Goal: Transaction & Acquisition: Purchase product/service

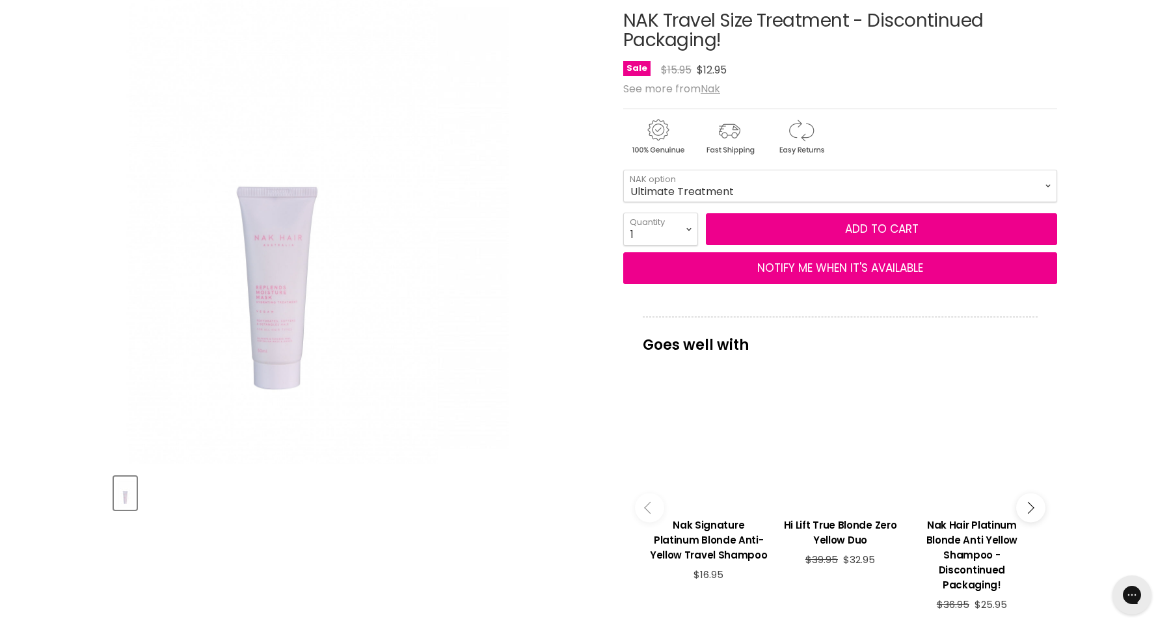
scroll to position [182, 0]
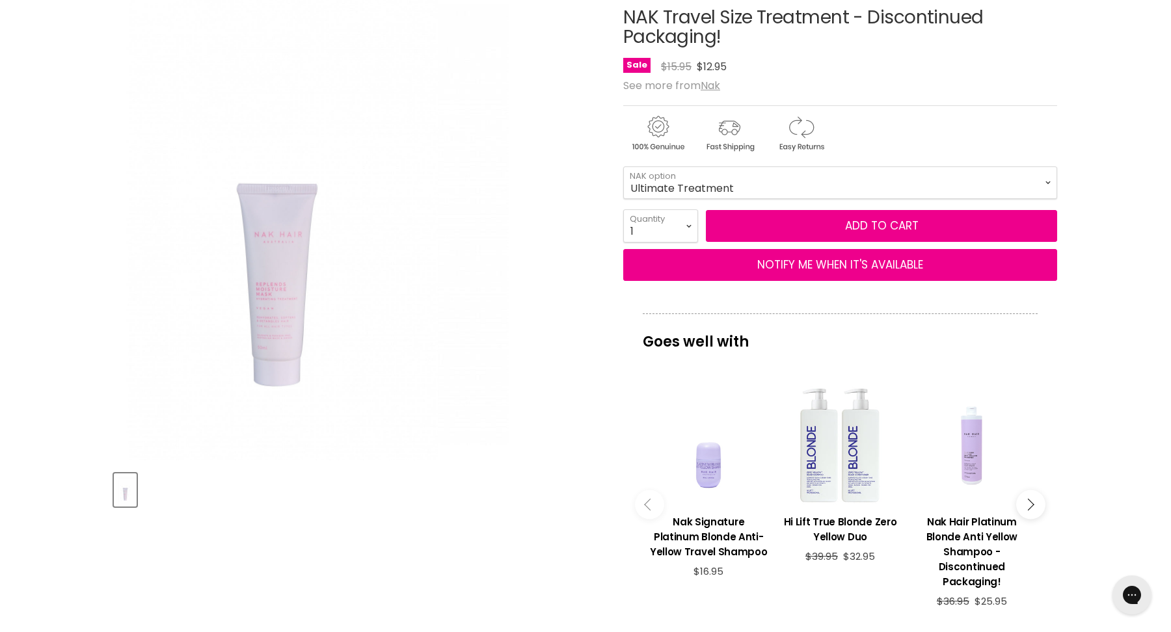
click at [293, 288] on img "NAK Travel Size Treatment - Discontinued Packaging! image. Click or Scroll to Z…" at bounding box center [276, 218] width 324 height 486
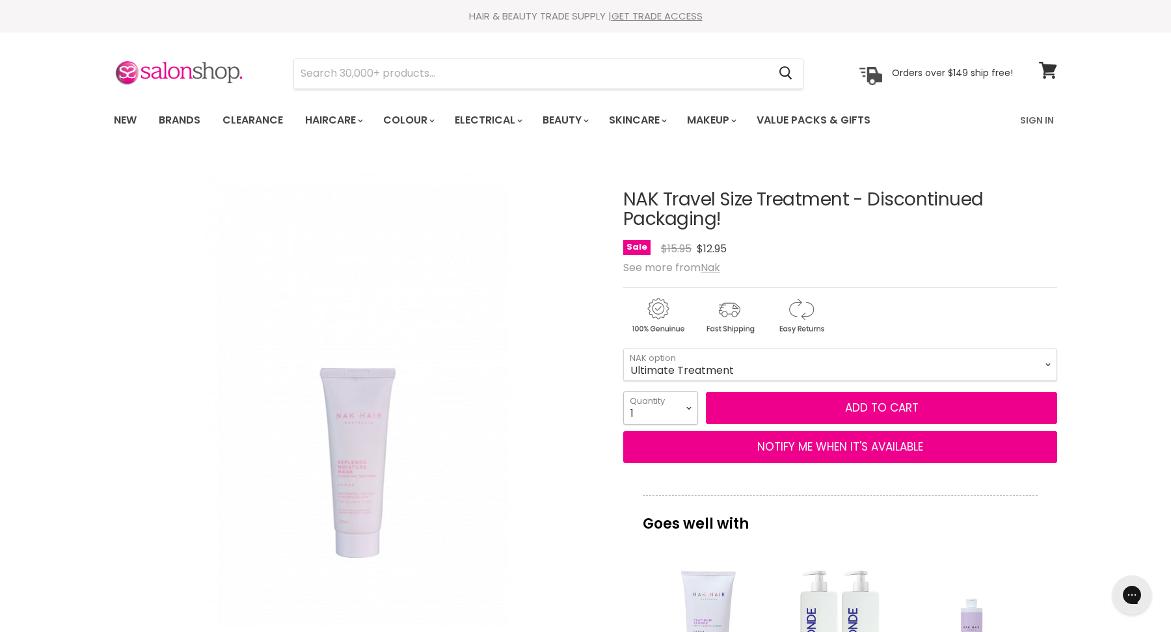
click at [690, 406] on select "1 2 3 4 5 6 7 8 9 10+" at bounding box center [660, 408] width 75 height 33
select select "2"
click at [623, 392] on select "1 2 3 4 5 6 7 8 9 10+" at bounding box center [660, 408] width 75 height 33
type input "2"
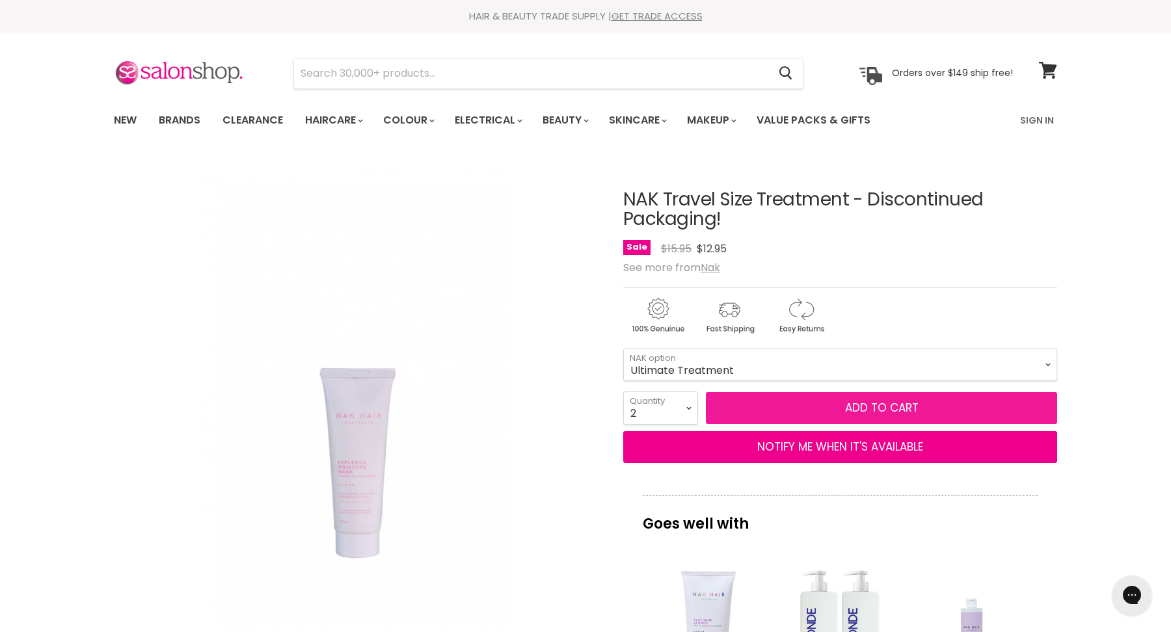
click at [794, 401] on button "Add to cart" at bounding box center [881, 408] width 351 height 33
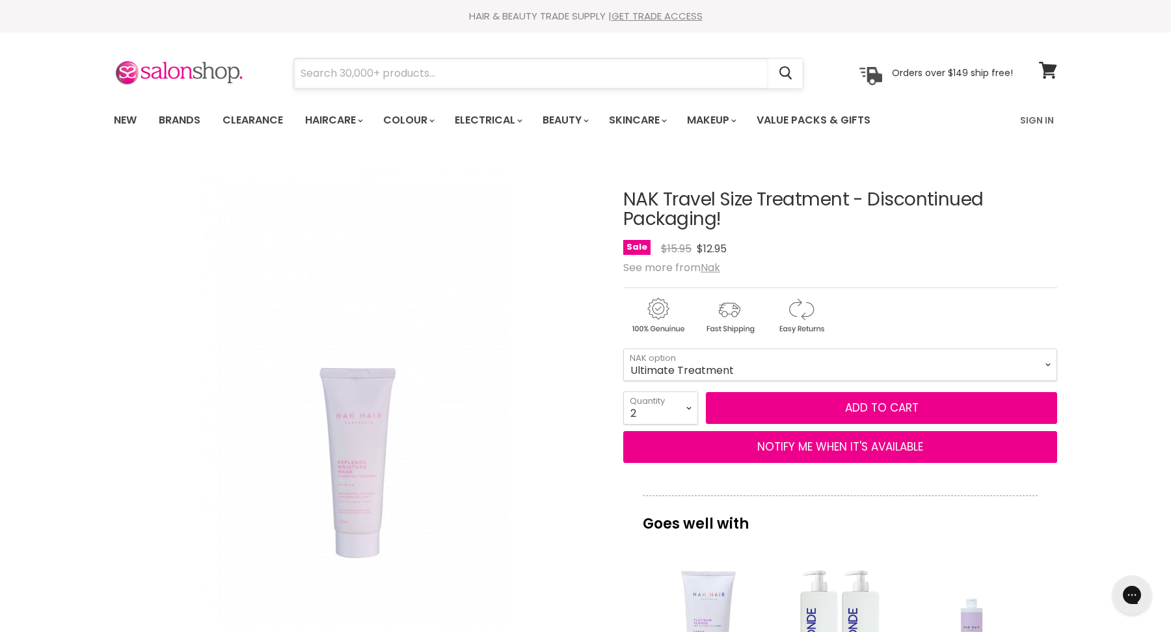
click at [383, 64] on input "Search" at bounding box center [531, 74] width 474 height 30
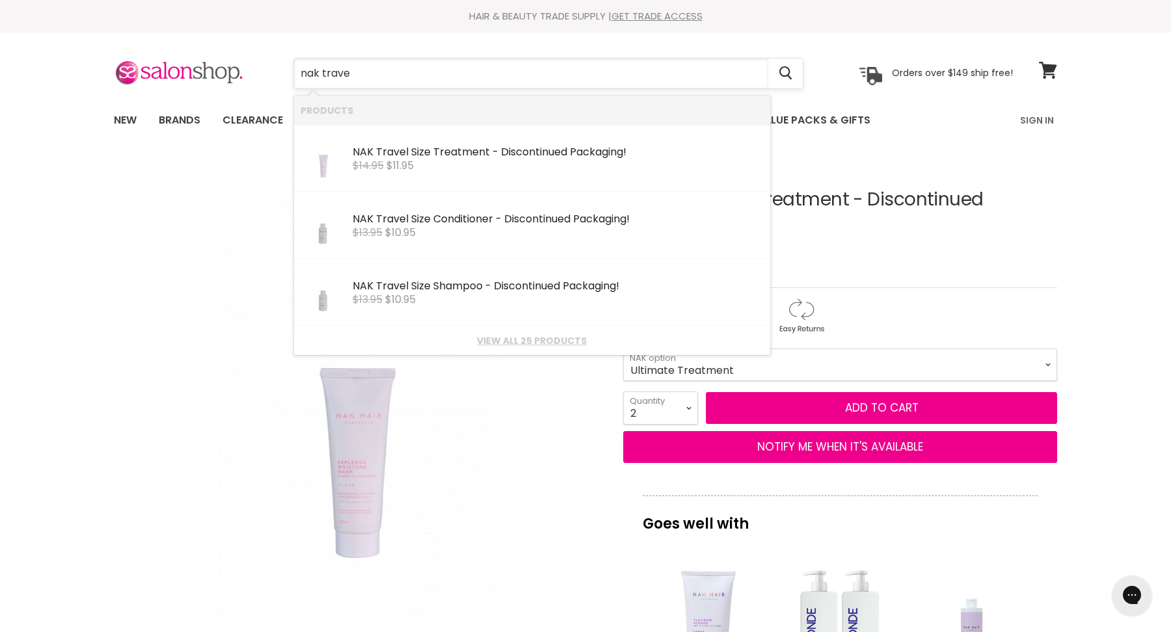
type input "nak travel"
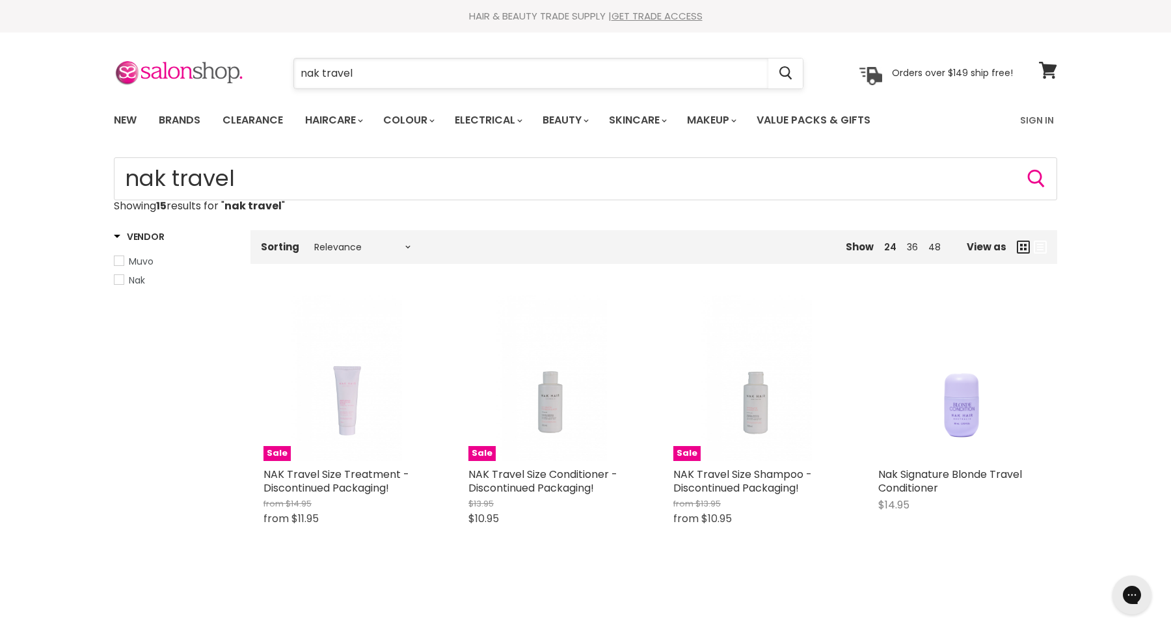
click at [367, 74] on input "nak travel" at bounding box center [531, 74] width 474 height 30
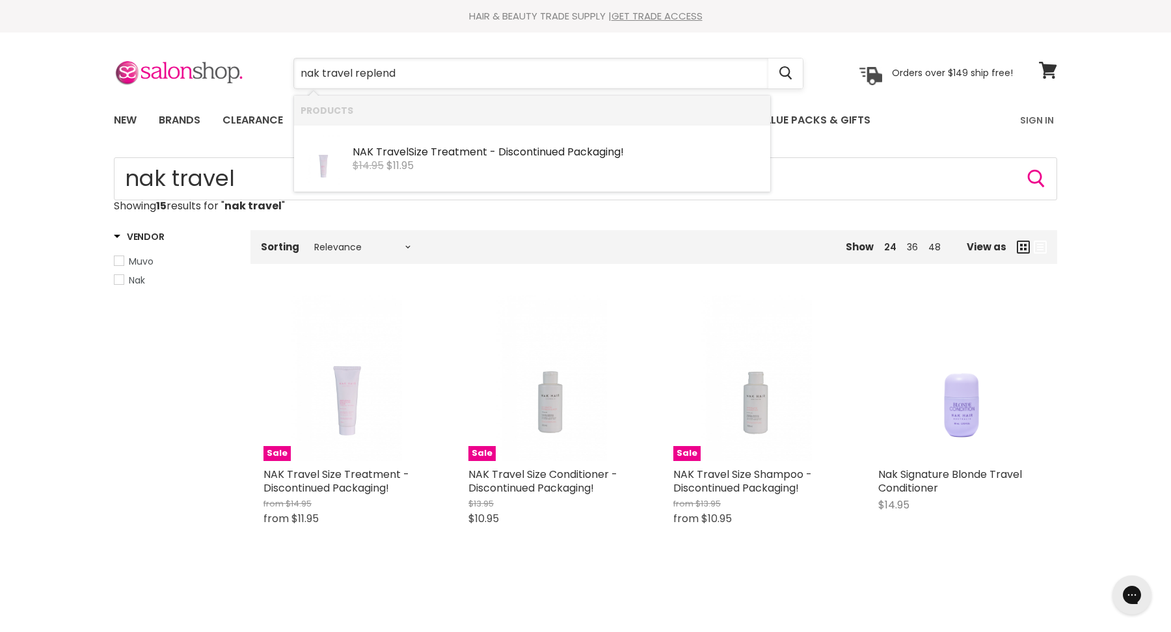
type input "nak travel replends"
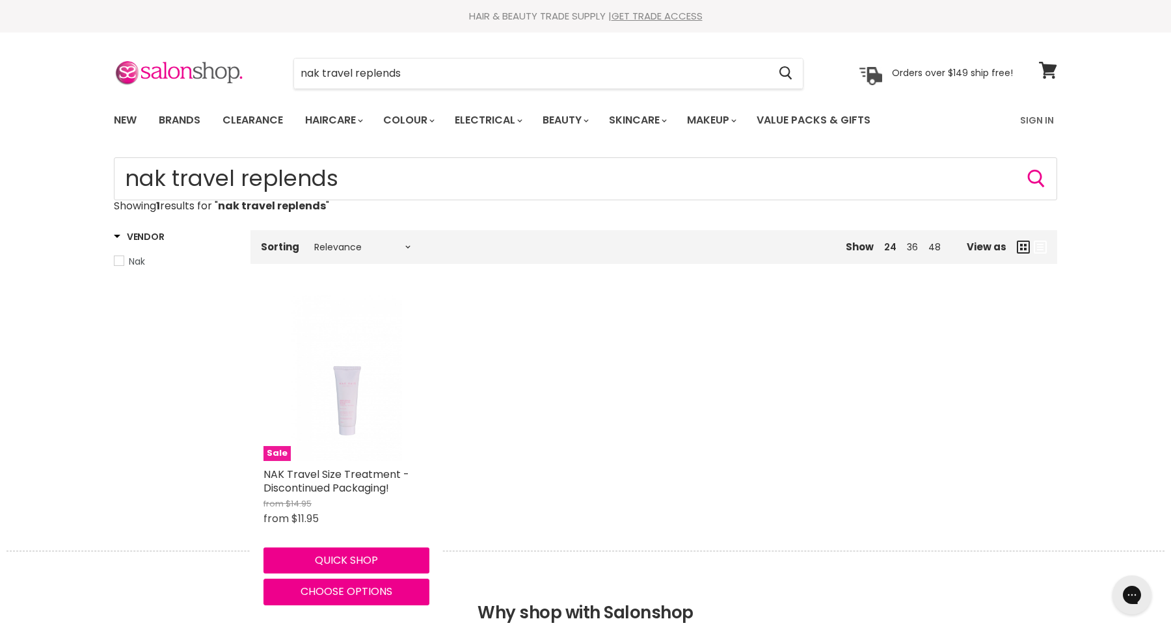
click at [344, 381] on img "Main content" at bounding box center [347, 378] width 111 height 166
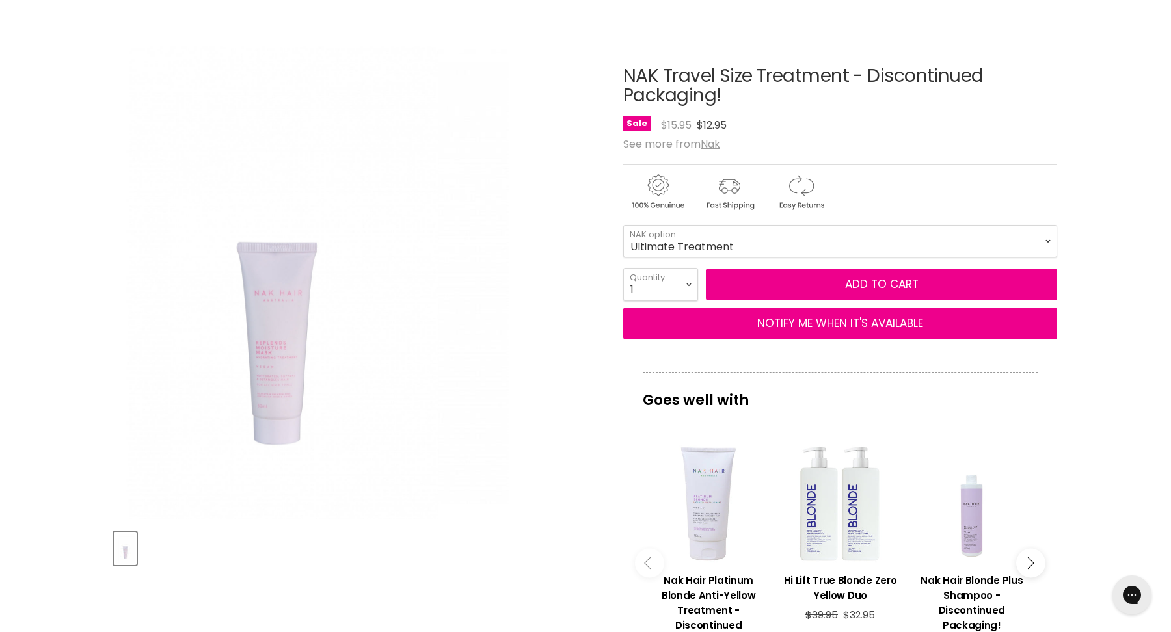
scroll to position [126, 0]
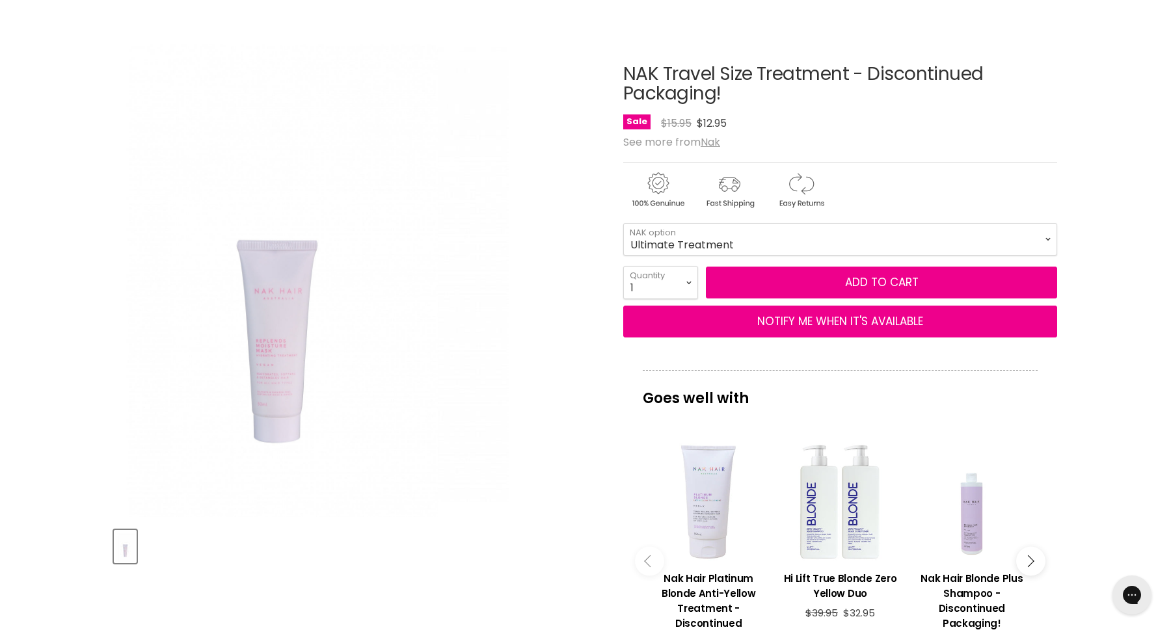
click at [262, 346] on img "NAK Travel Size Treatment - Discontinued Packaging! image. Click or Scroll to Z…" at bounding box center [276, 274] width 324 height 486
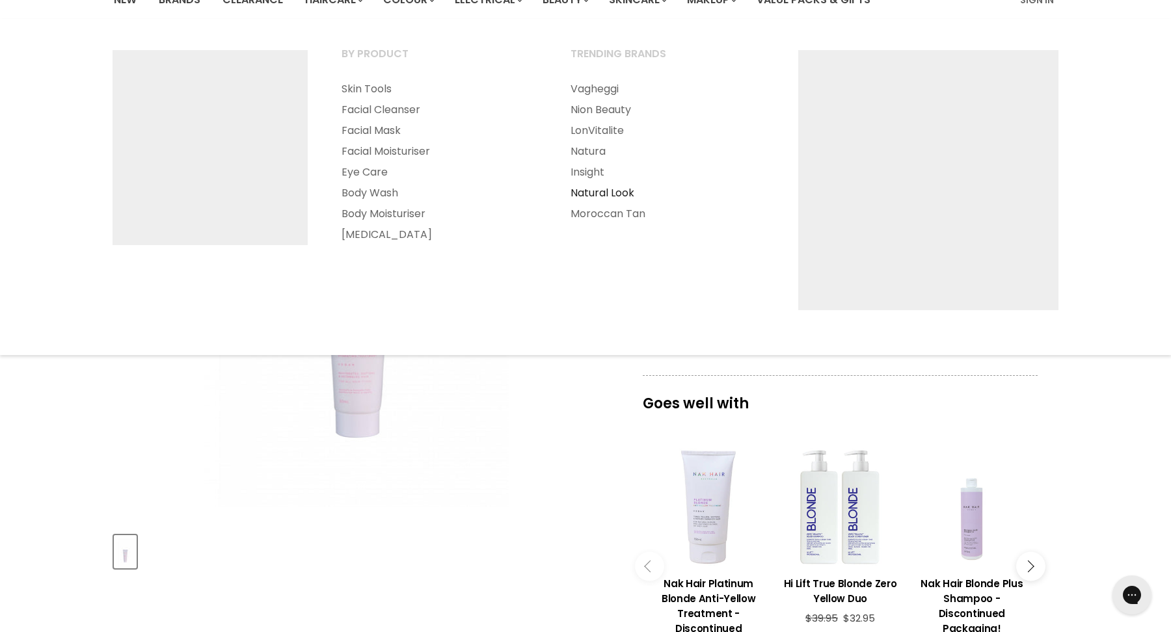
scroll to position [0, 0]
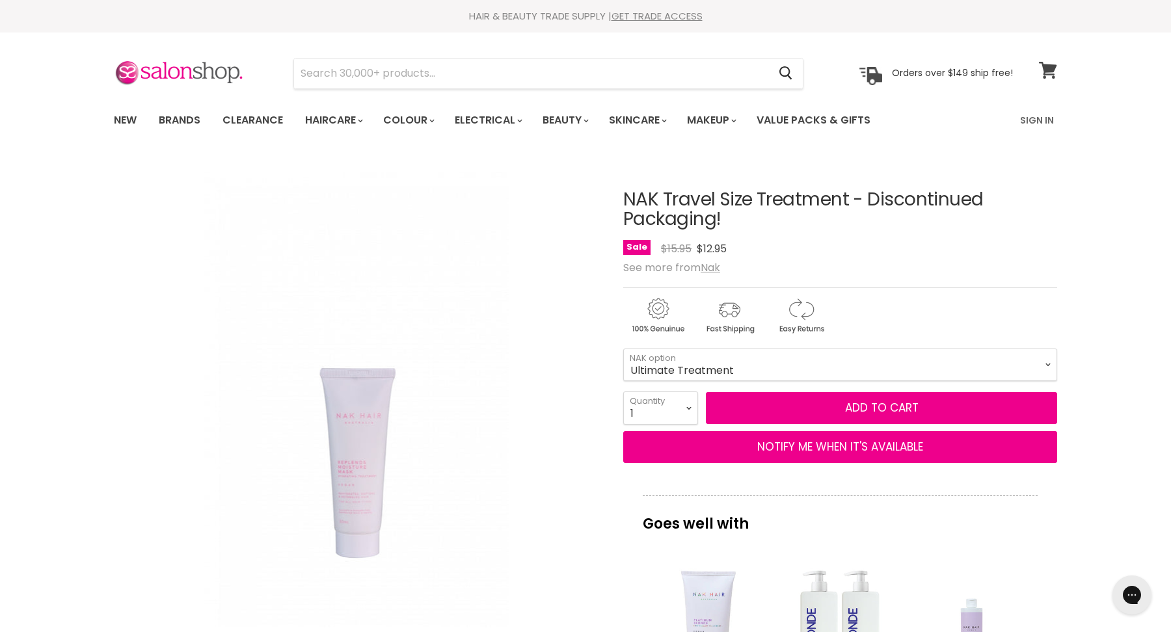
click at [1050, 64] on span at bounding box center [1057, 62] width 14 height 14
